Goal: Navigation & Orientation: Find specific page/section

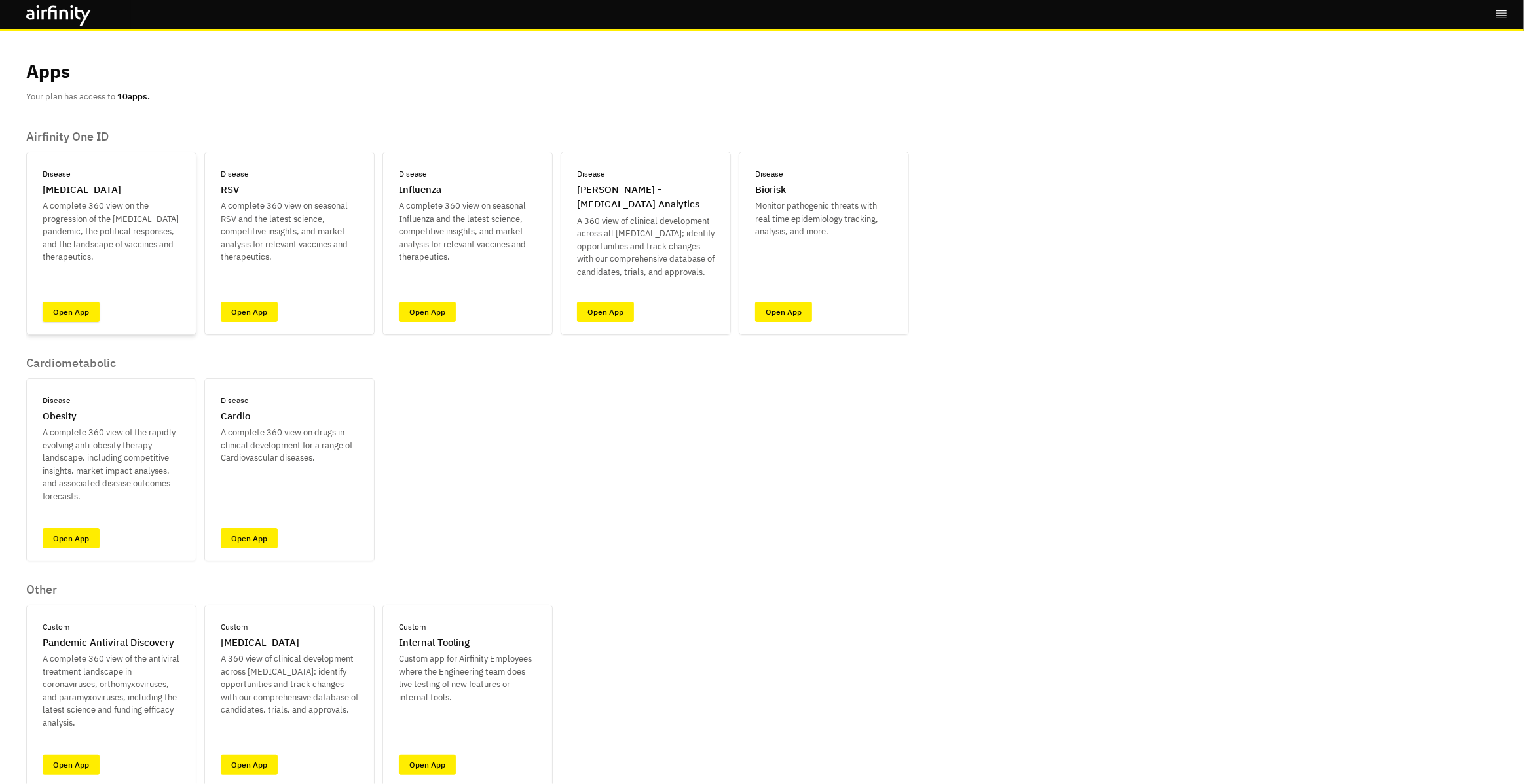
click at [90, 309] on link "Open App" at bounding box center [71, 312] width 57 height 20
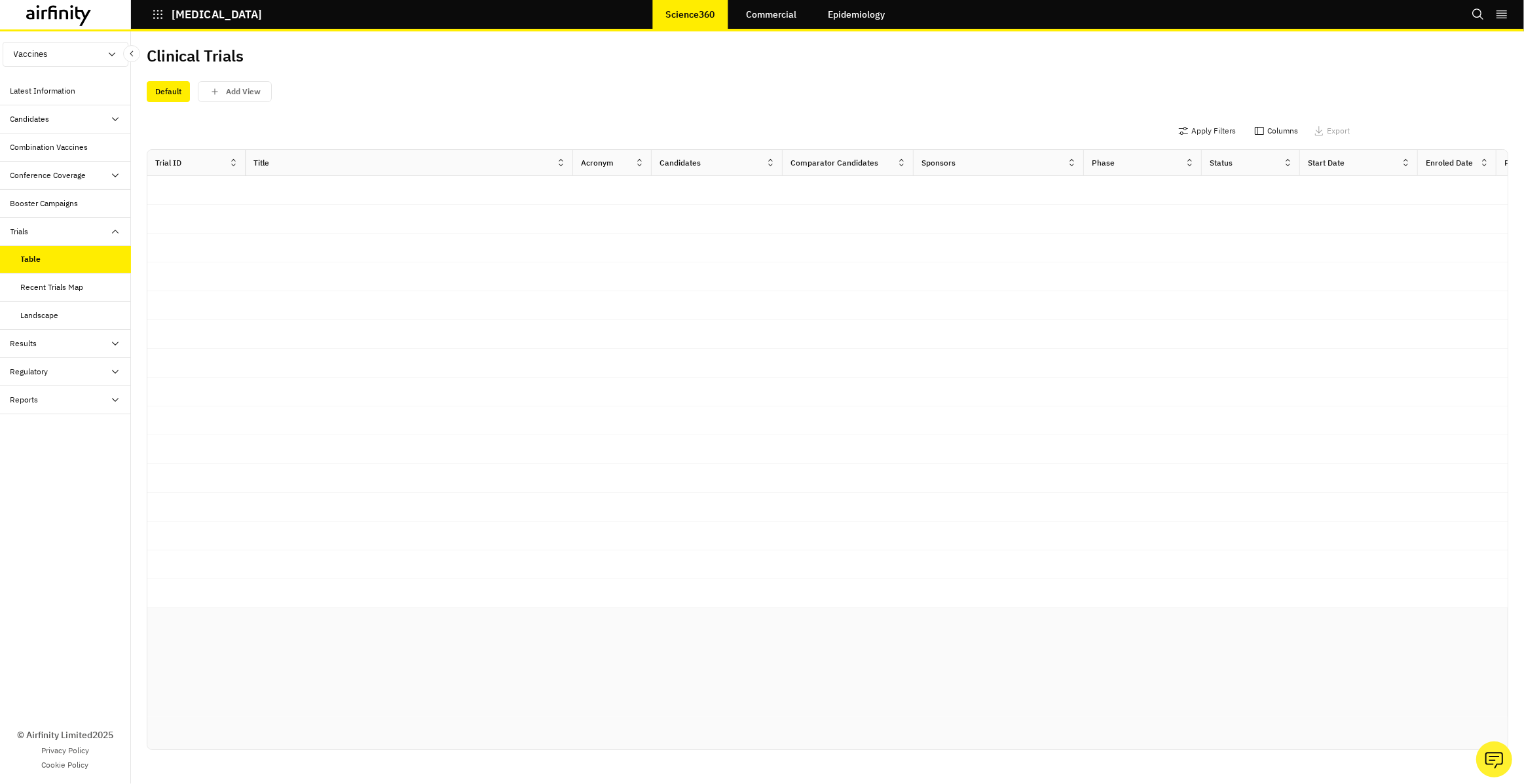
click at [80, 282] on div "Recent Trials Map" at bounding box center [52, 287] width 63 height 12
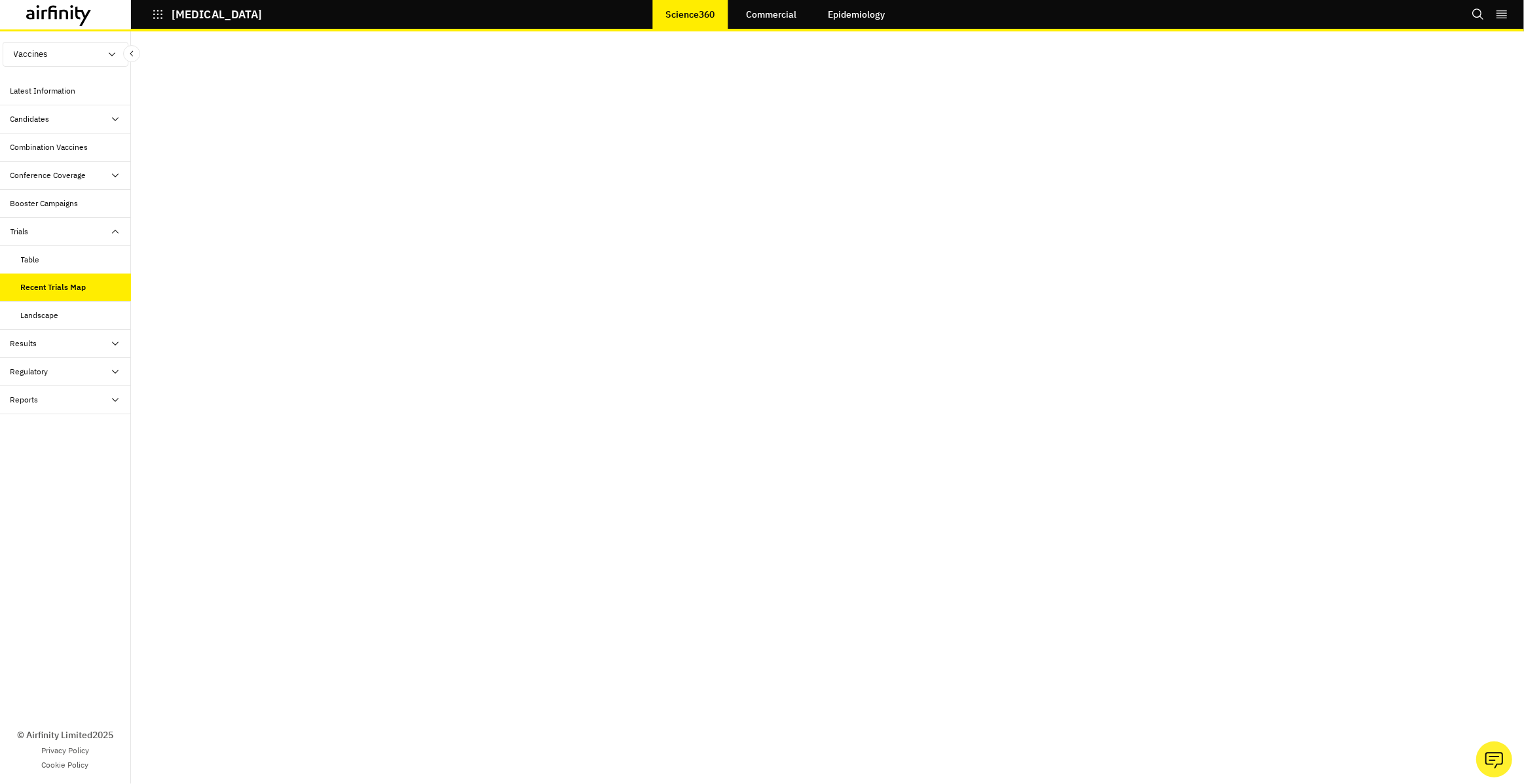
click at [54, 19] on icon at bounding box center [59, 15] width 66 height 21
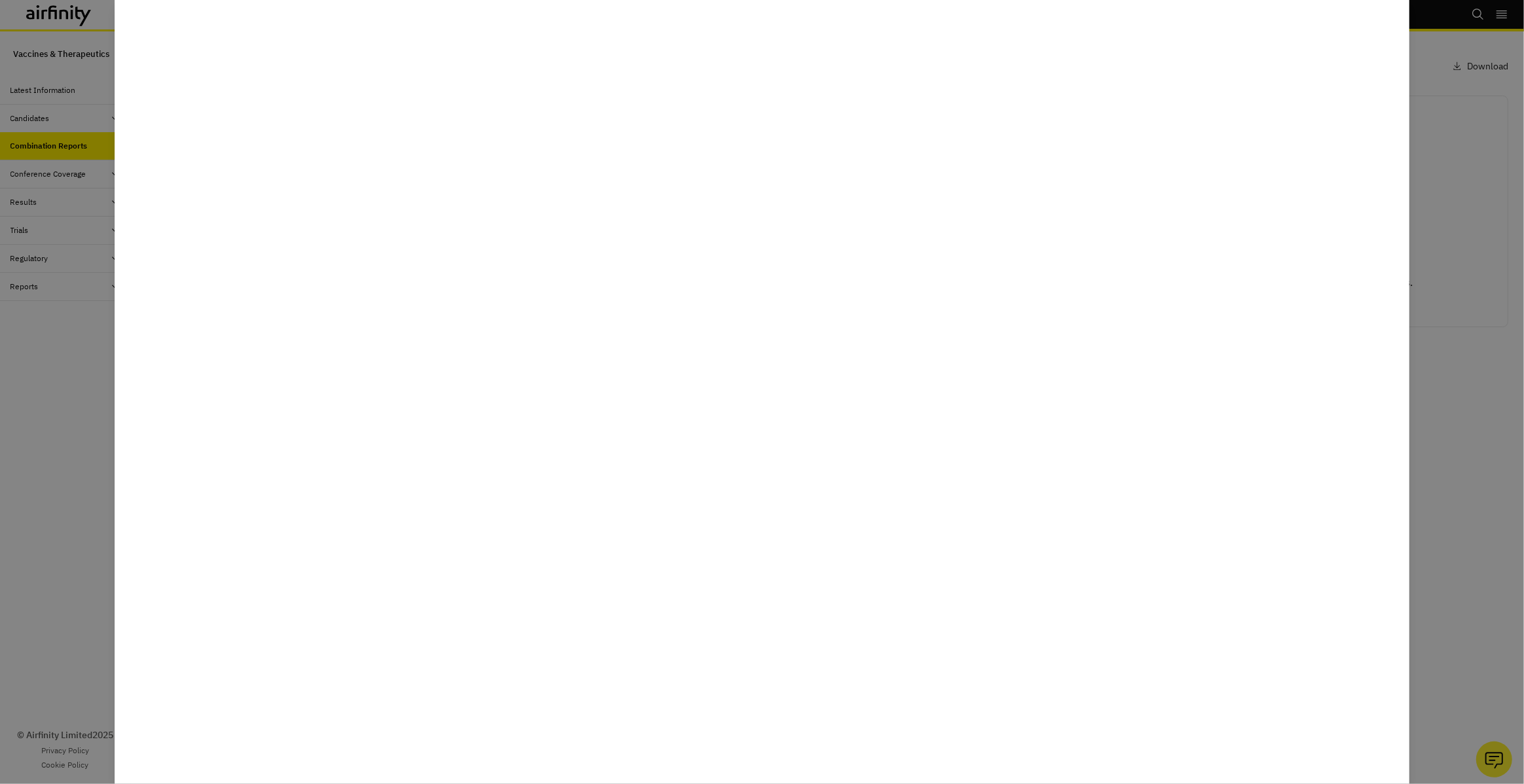
drag, startPoint x: 46, startPoint y: 237, endPoint x: 80, endPoint y: 74, distance: 166.5
click at [49, 232] on div at bounding box center [762, 392] width 1524 height 784
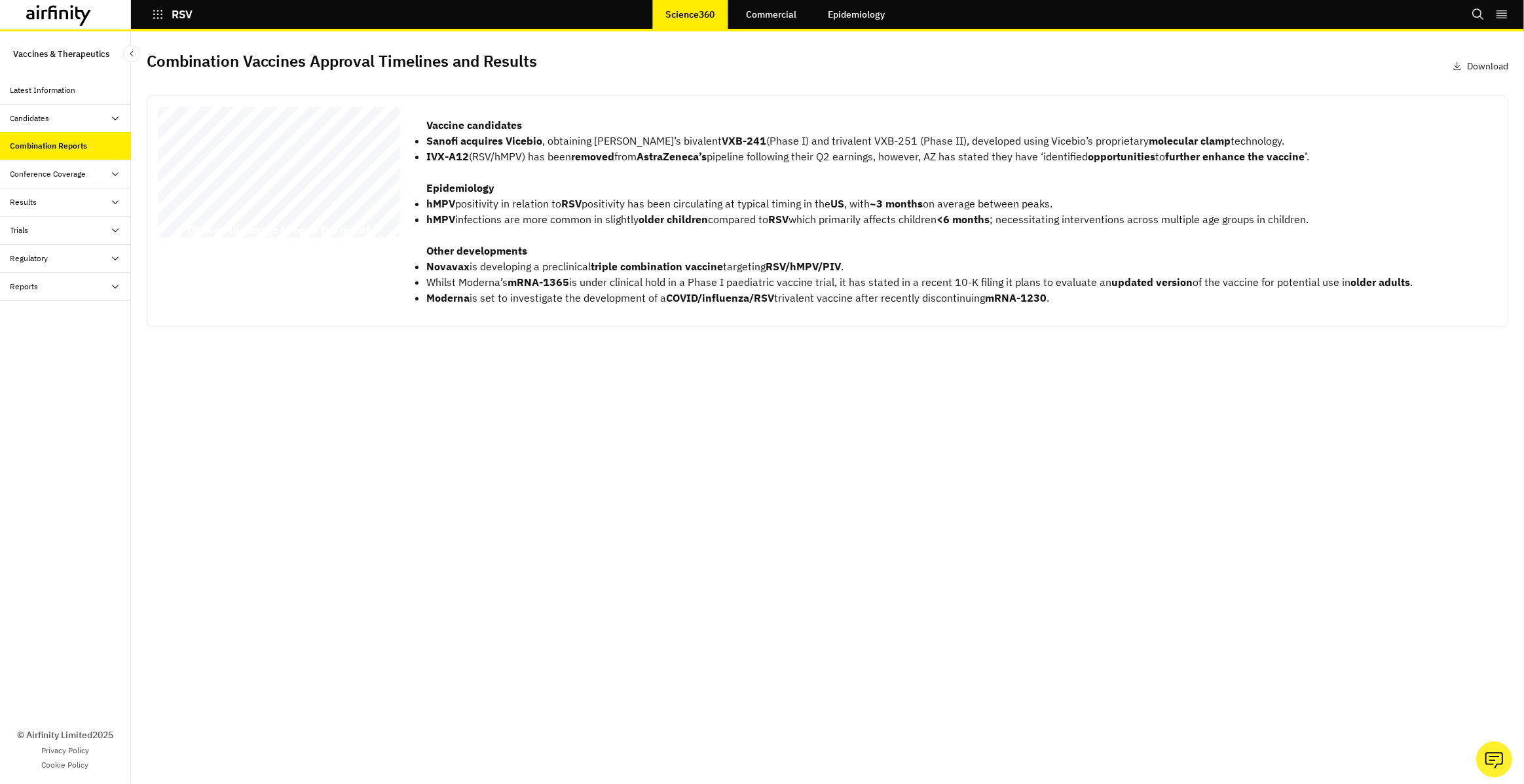
click at [76, 25] on icon at bounding box center [59, 15] width 66 height 21
